Goal: Transaction & Acquisition: Obtain resource

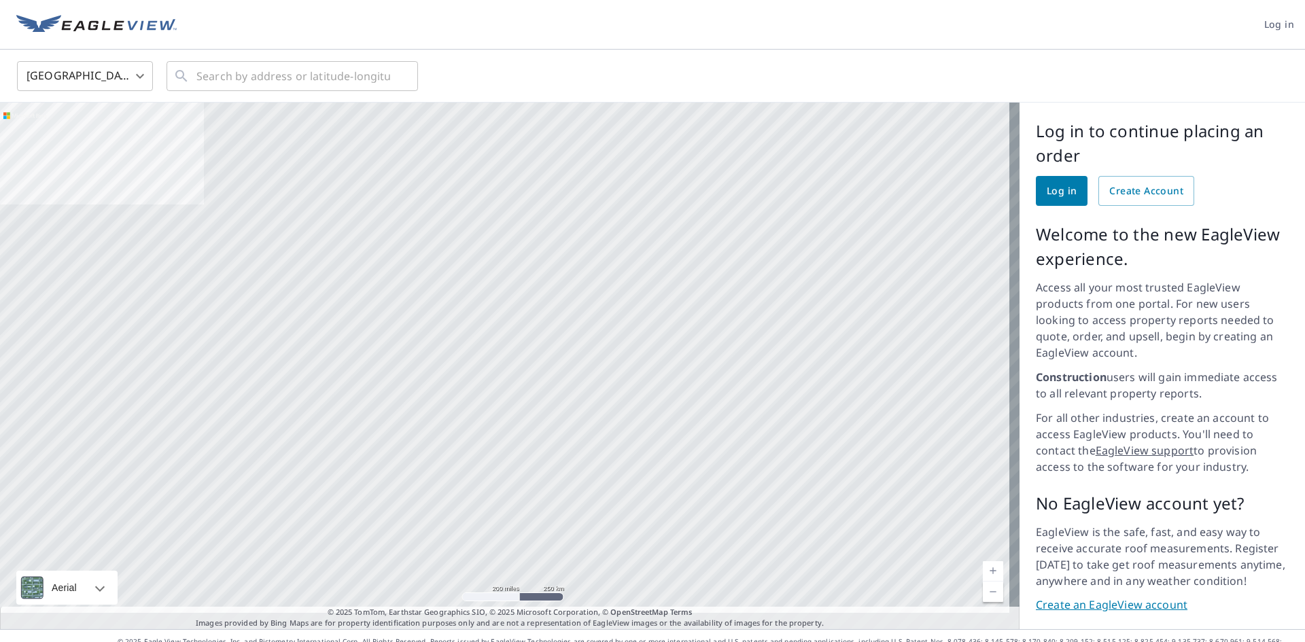
click at [1047, 194] on span "Log in" at bounding box center [1062, 191] width 30 height 17
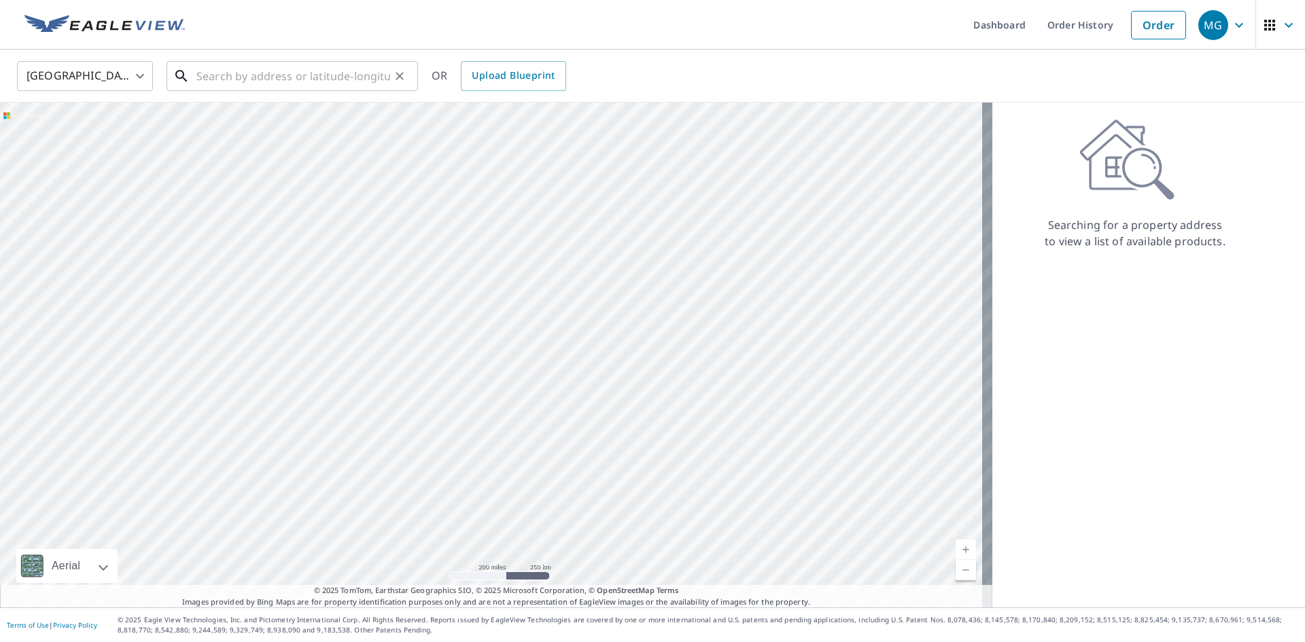
click at [343, 80] on input "text" at bounding box center [293, 76] width 194 height 38
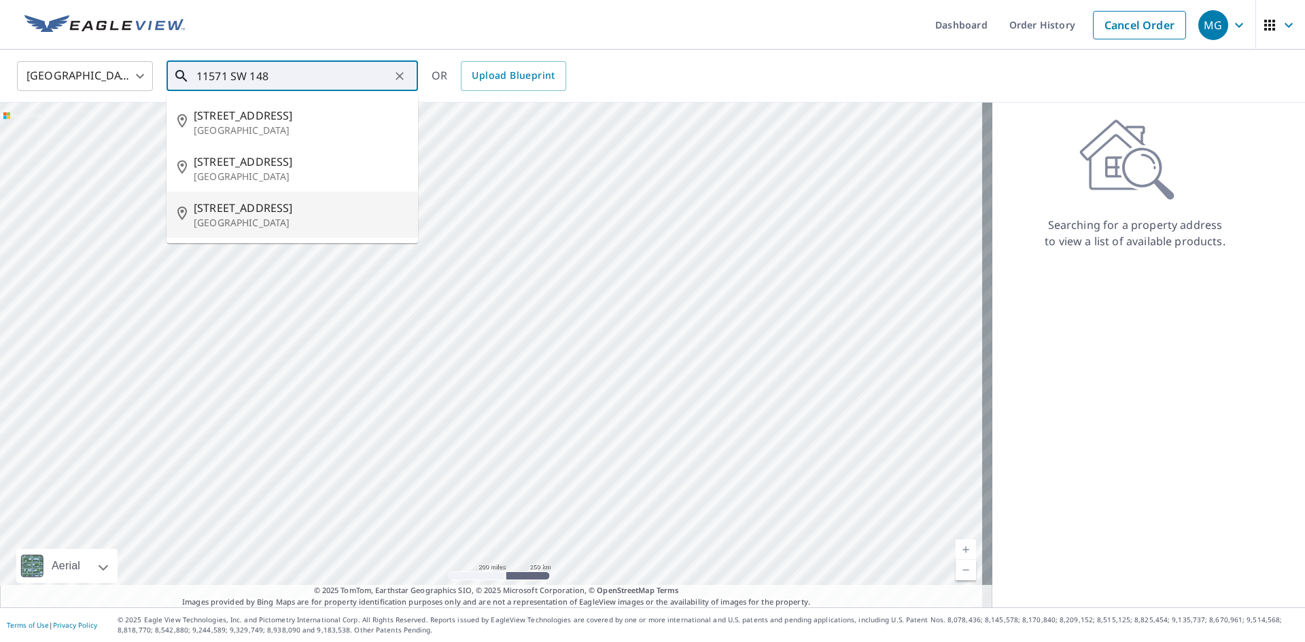
click at [311, 203] on span "11571 Sw 148th Path" at bounding box center [300, 208] width 213 height 16
type input "11571 Sw 148th Path Miami, FL 33196"
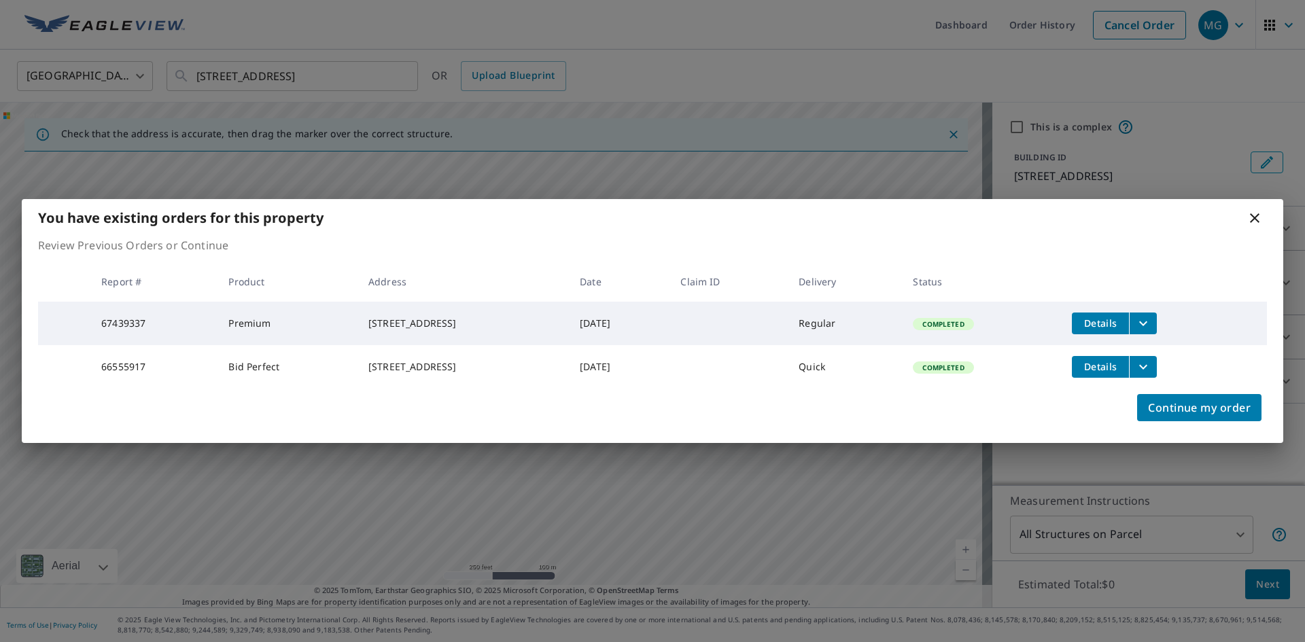
click at [1151, 317] on icon "filesDropdownBtn-67439337" at bounding box center [1143, 323] width 16 height 16
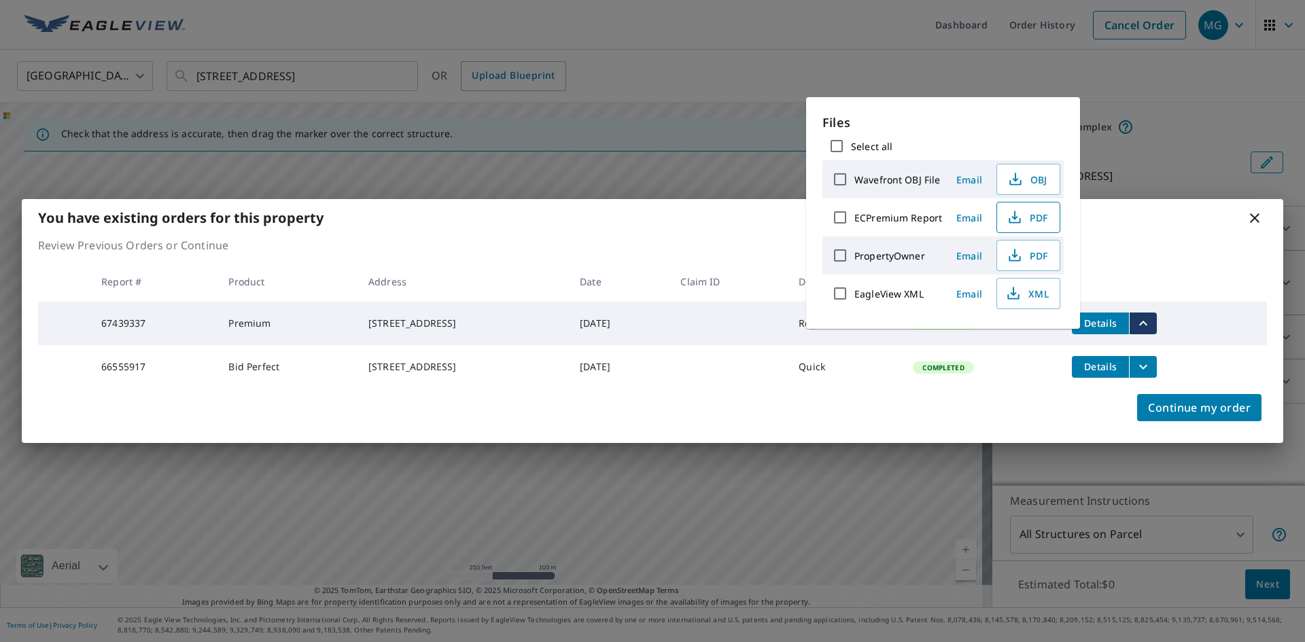
click at [1015, 217] on icon "button" at bounding box center [1014, 215] width 6 height 9
click at [1257, 210] on icon at bounding box center [1255, 218] width 16 height 16
